Goal: Task Accomplishment & Management: Complete application form

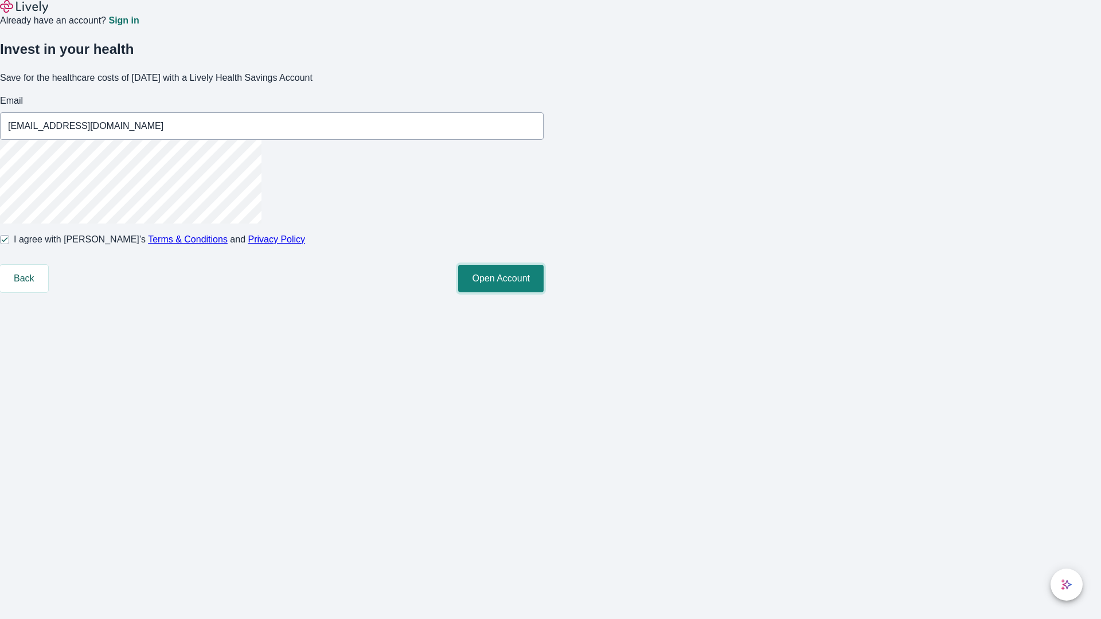
click at [544, 293] on button "Open Account" at bounding box center [500, 279] width 85 height 28
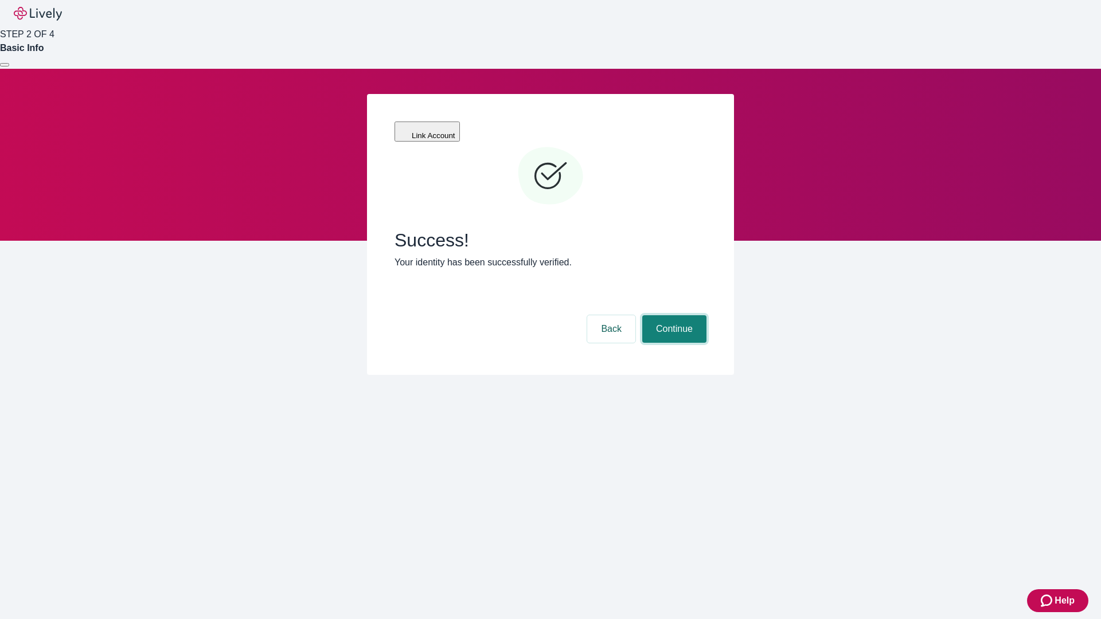
click at [673, 315] on button "Continue" at bounding box center [674, 329] width 64 height 28
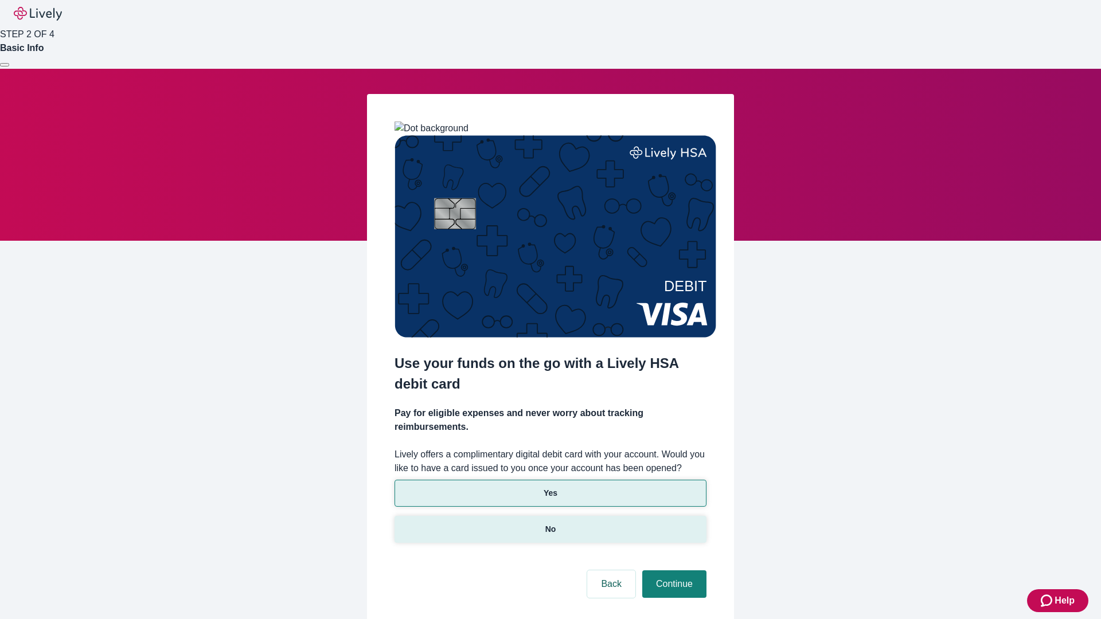
click at [550, 524] on p "No" at bounding box center [550, 530] width 11 height 12
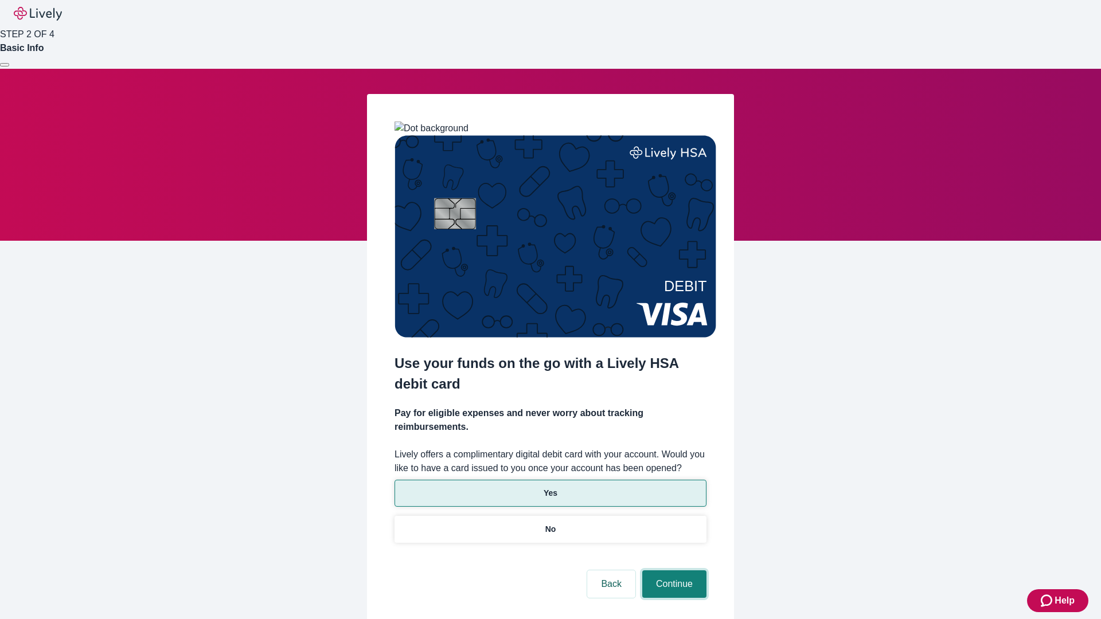
click at [673, 571] on button "Continue" at bounding box center [674, 585] width 64 height 28
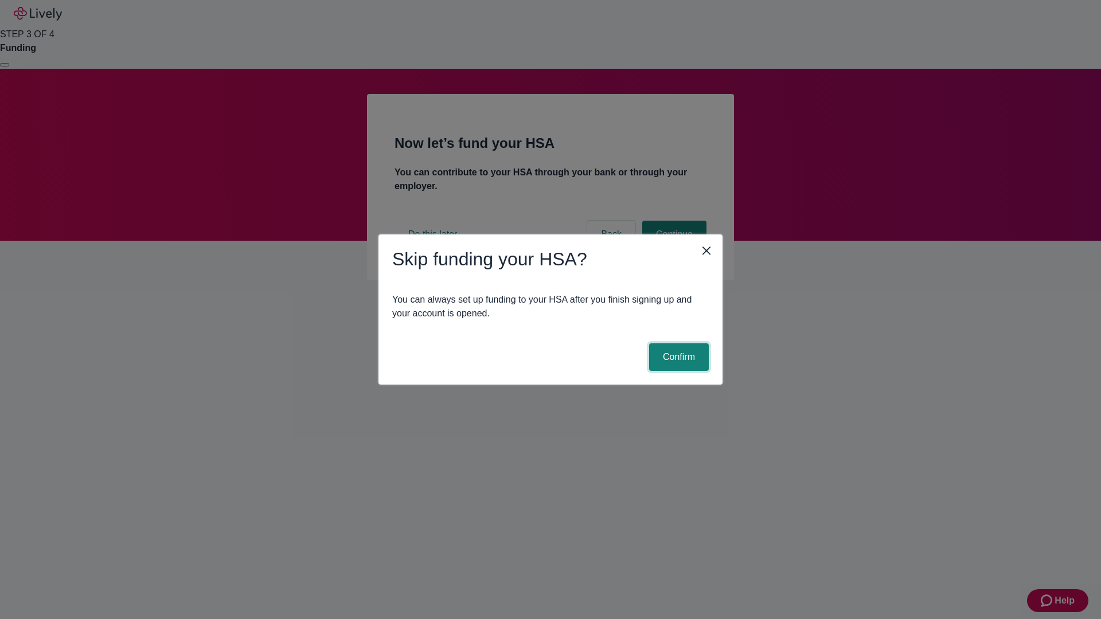
click at [677, 357] on button "Confirm" at bounding box center [679, 358] width 60 height 28
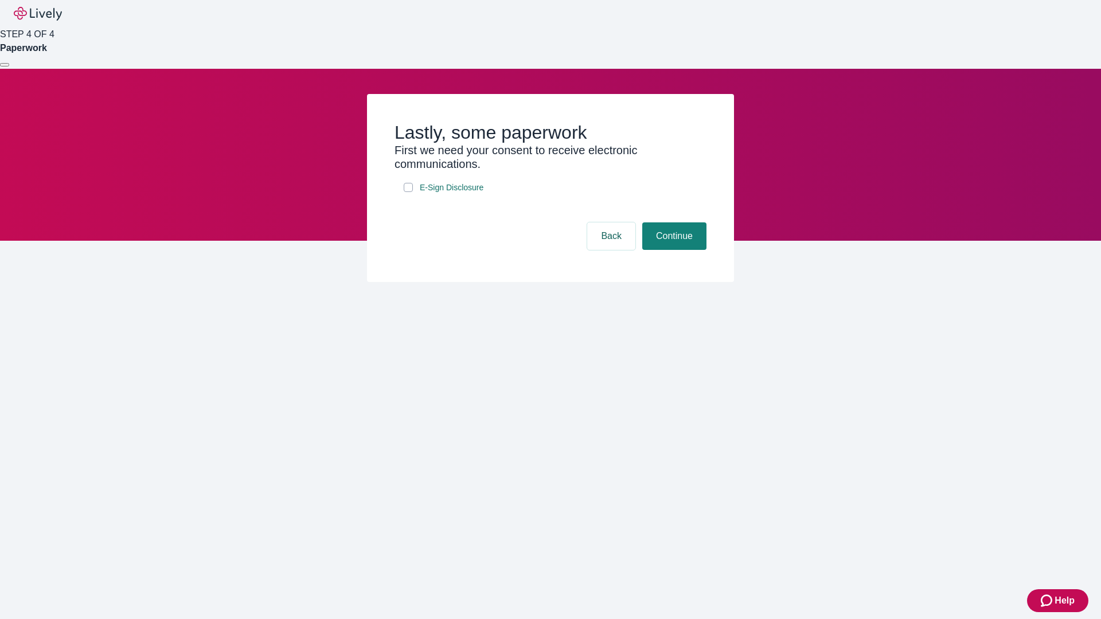
click at [408, 192] on input "E-Sign Disclosure" at bounding box center [408, 187] width 9 height 9
checkbox input "true"
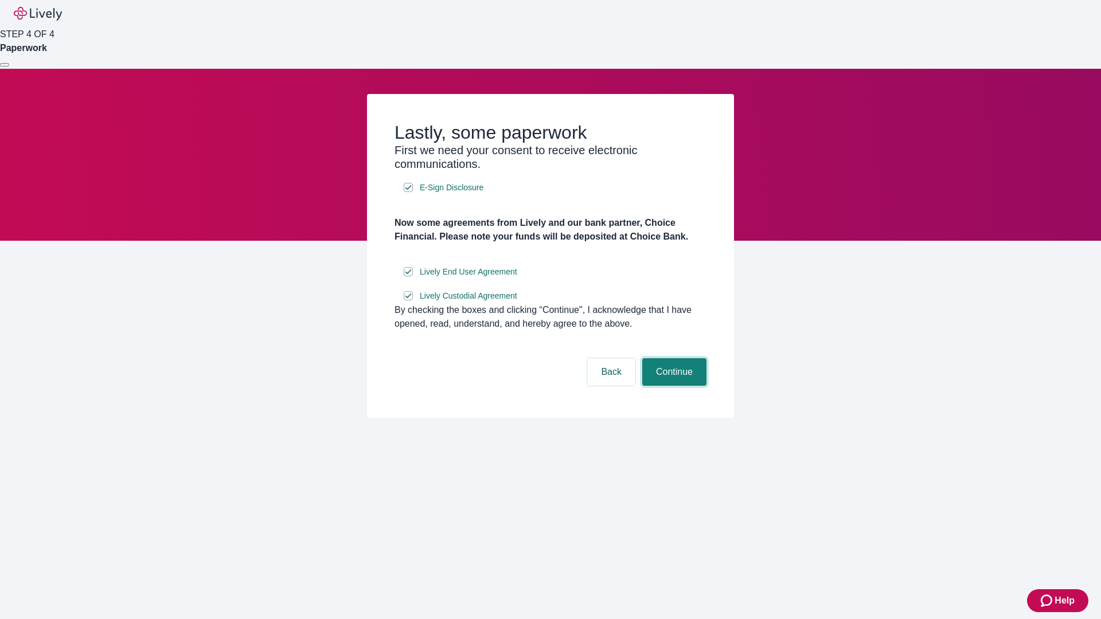
click at [673, 386] on button "Continue" at bounding box center [674, 372] width 64 height 28
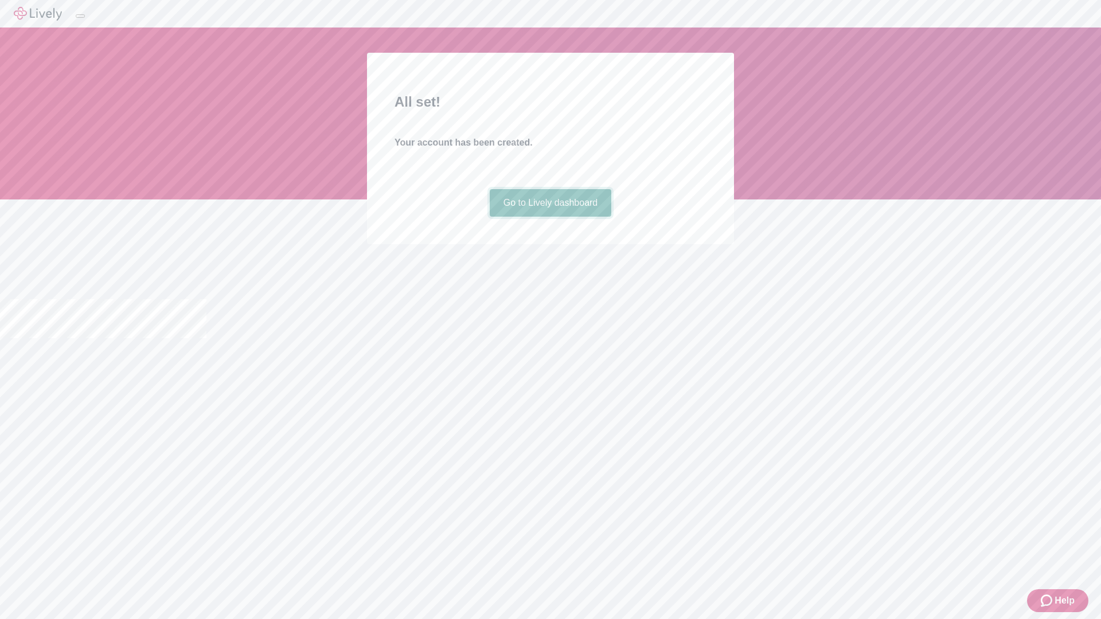
click at [550, 217] on link "Go to Lively dashboard" at bounding box center [551, 203] width 122 height 28
